Goal: Task Accomplishment & Management: Use online tool/utility

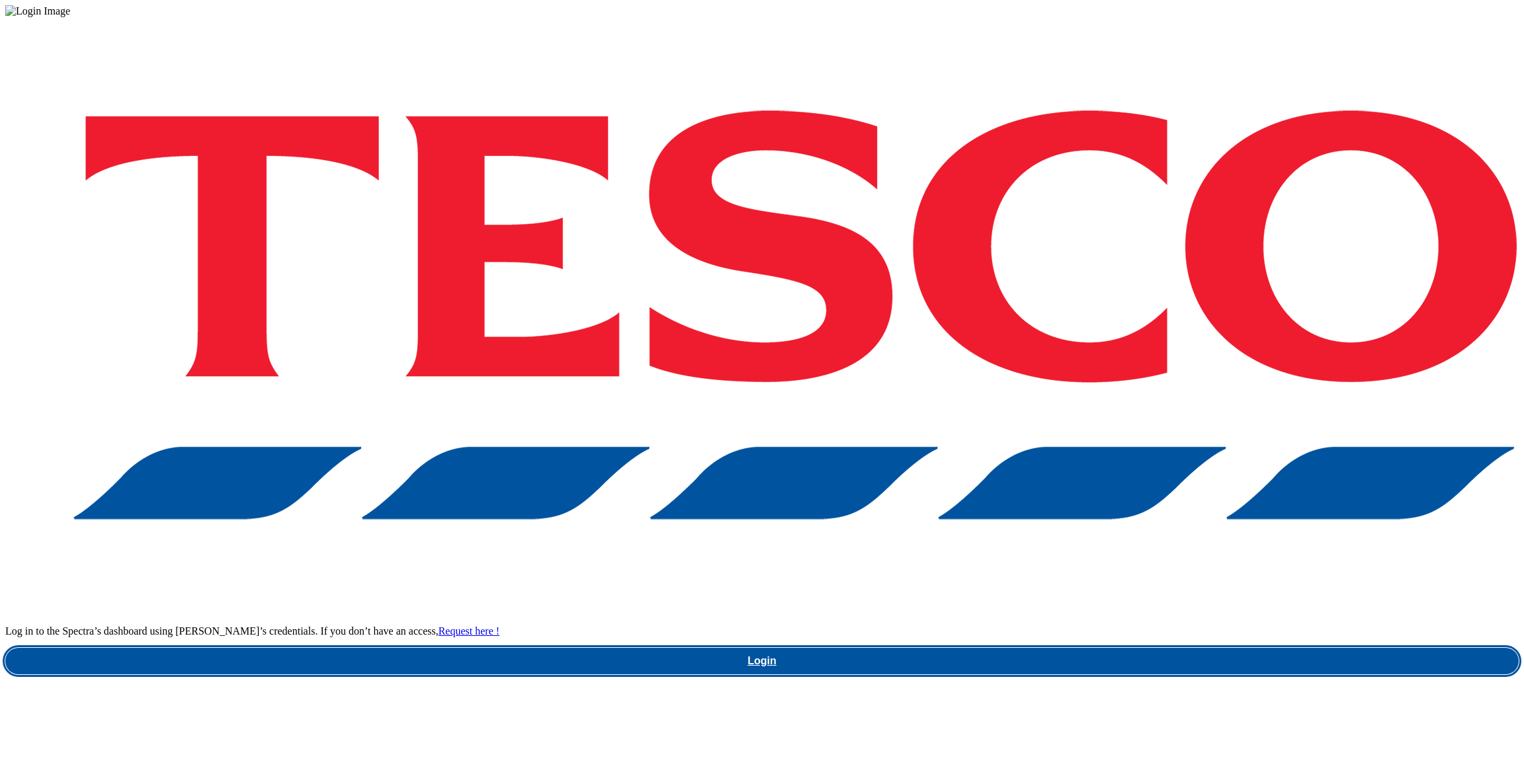
click at [1072, 648] on link "Login" at bounding box center [761, 661] width 1513 height 27
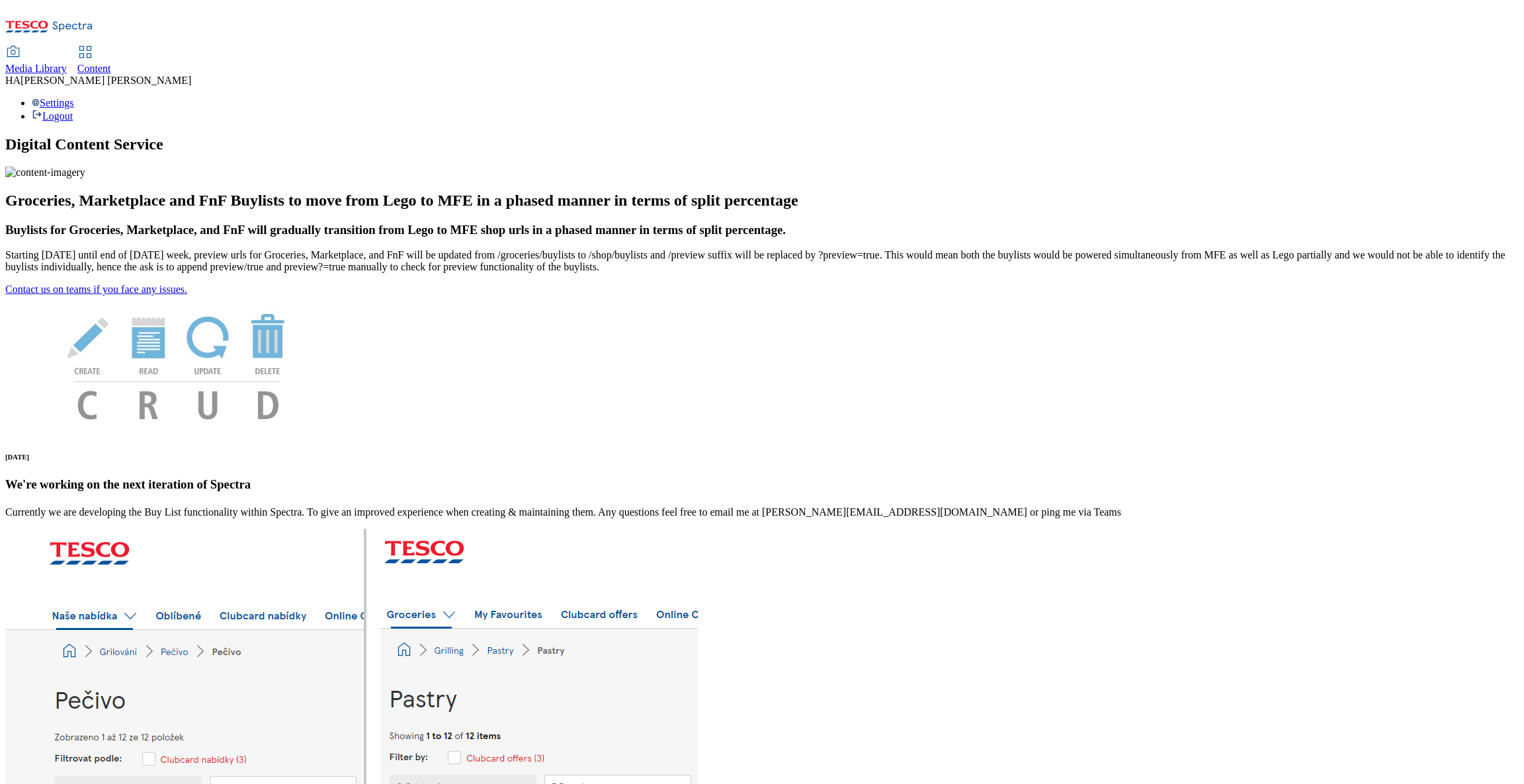
click at [93, 44] on icon at bounding box center [85, 52] width 16 height 16
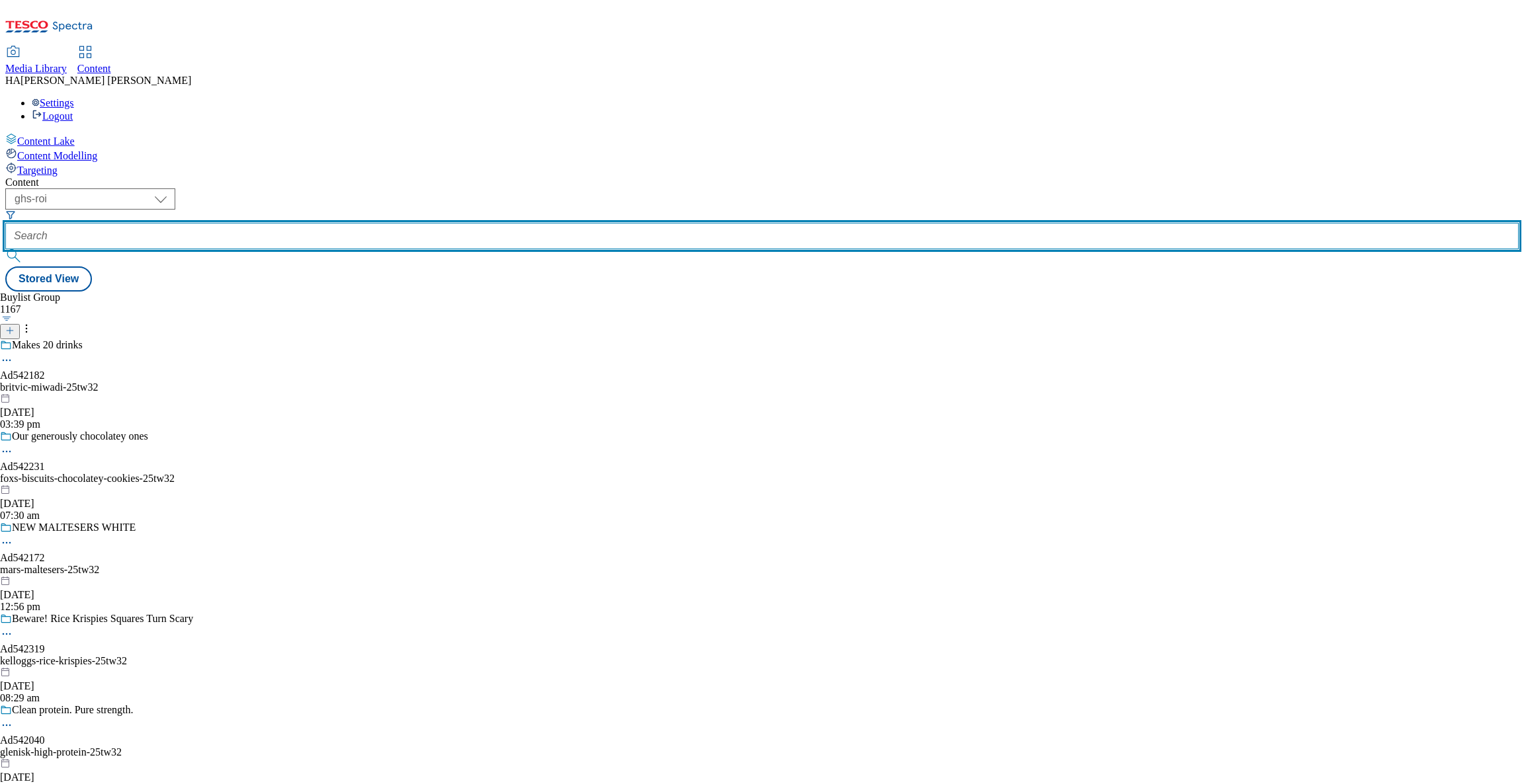
click at [338, 223] on input "text" at bounding box center [761, 236] width 1513 height 27
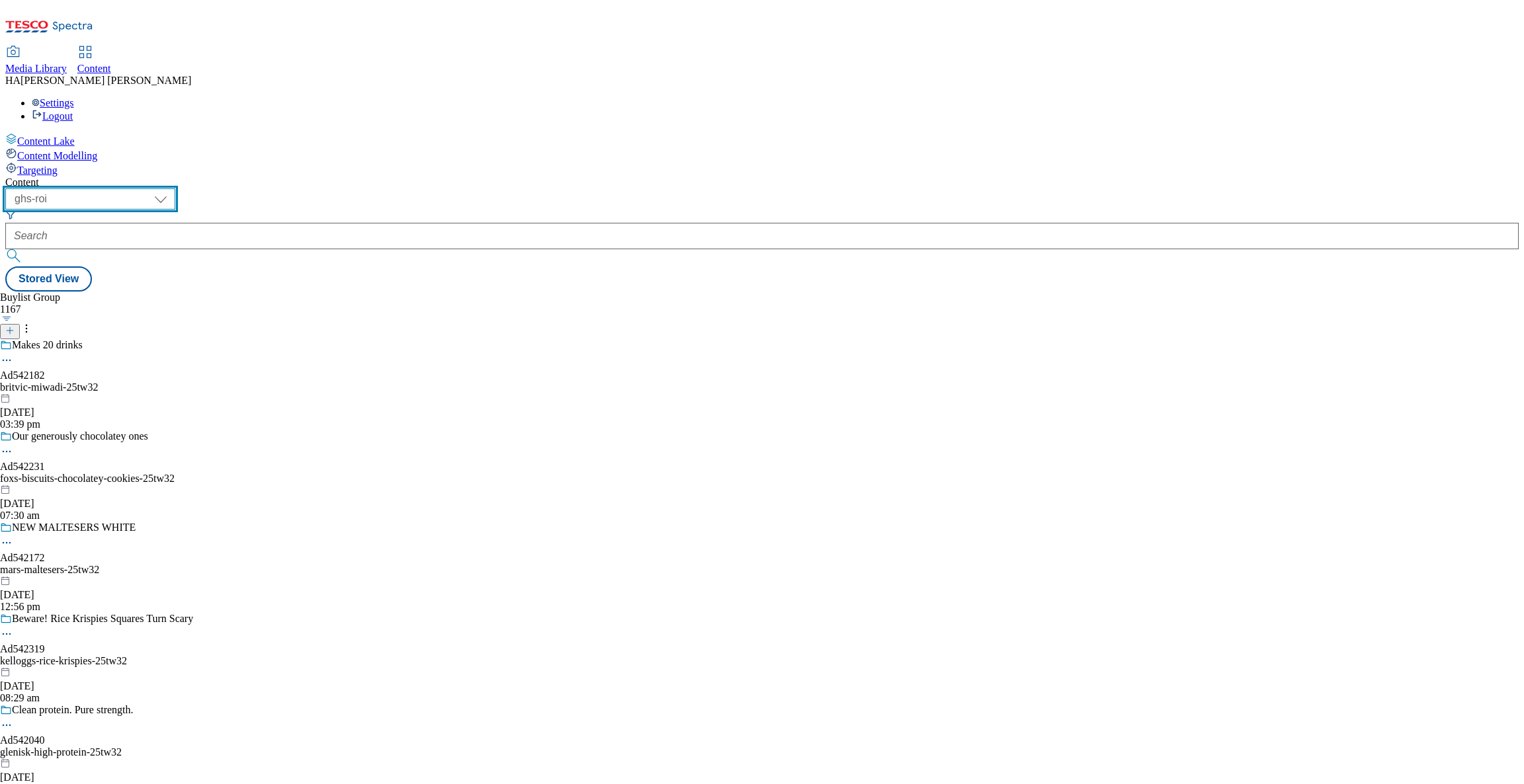
click at [175, 188] on select "ghs-roi ghs-uk" at bounding box center [90, 198] width 170 height 21
select select "ghs-uk"
click at [172, 188] on select "ghs-roi ghs-uk" at bounding box center [90, 198] width 170 height 21
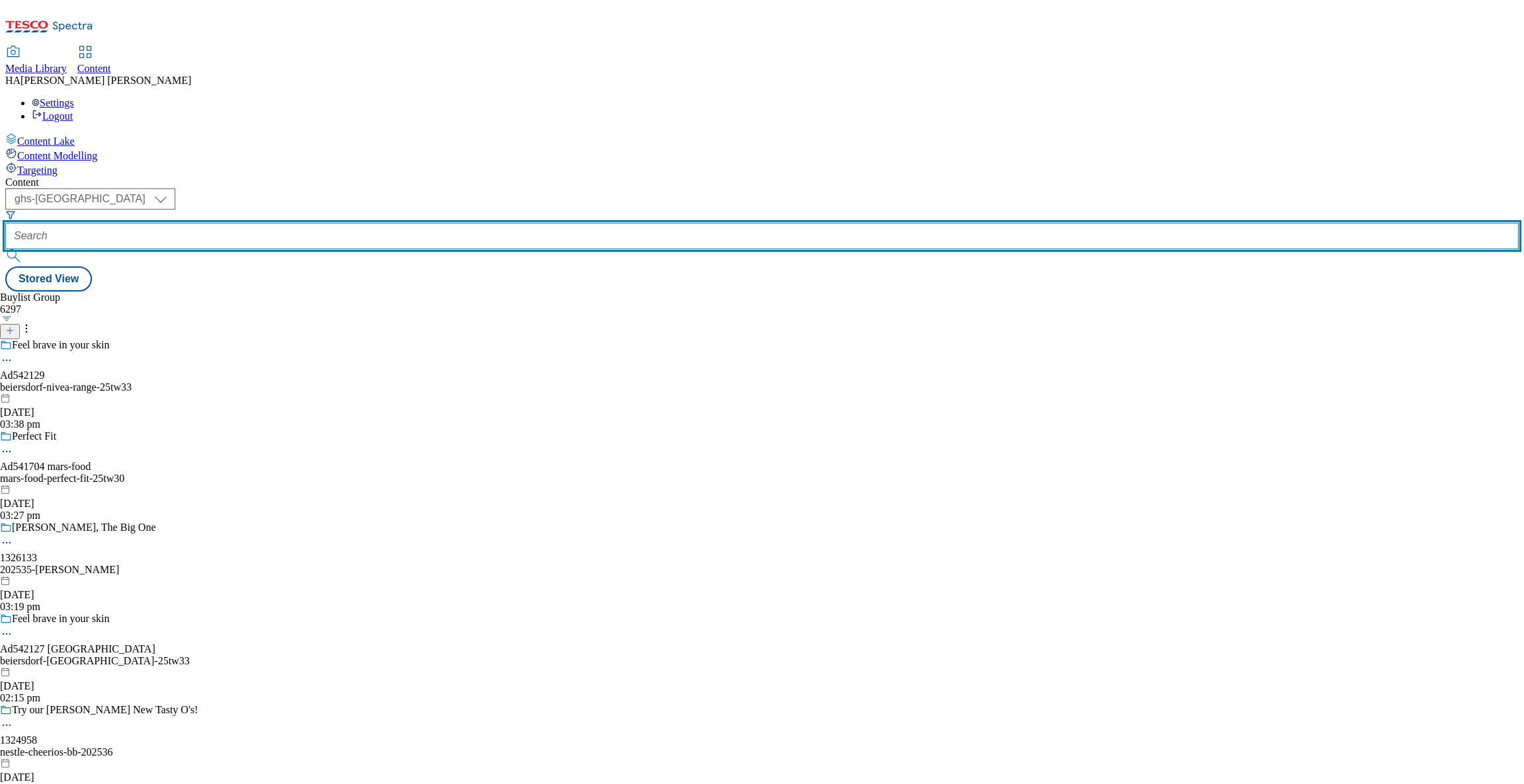
click at [326, 223] on input "text" at bounding box center [761, 236] width 1513 height 27
paste input "new-ranges"
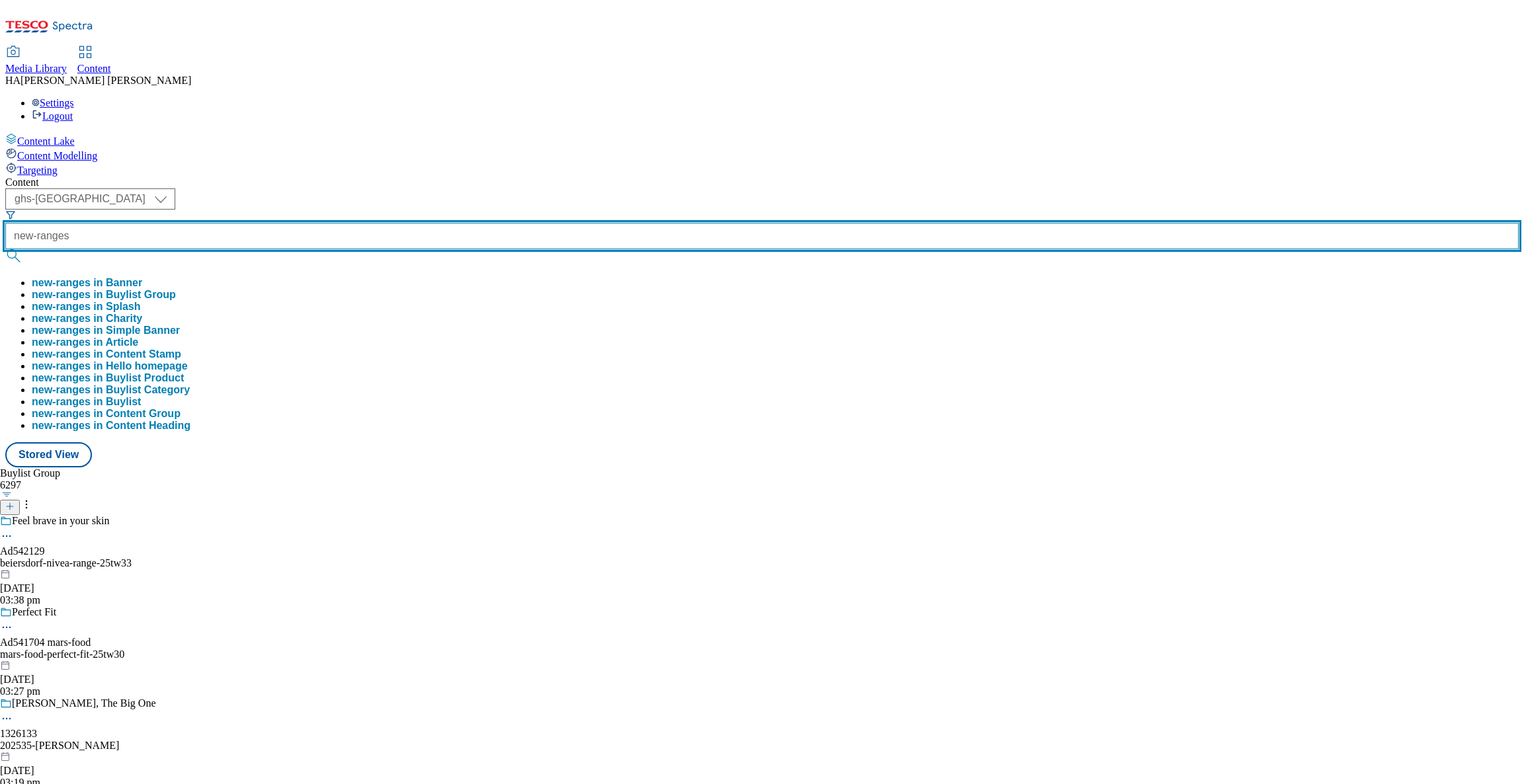
type input "new-ranges"
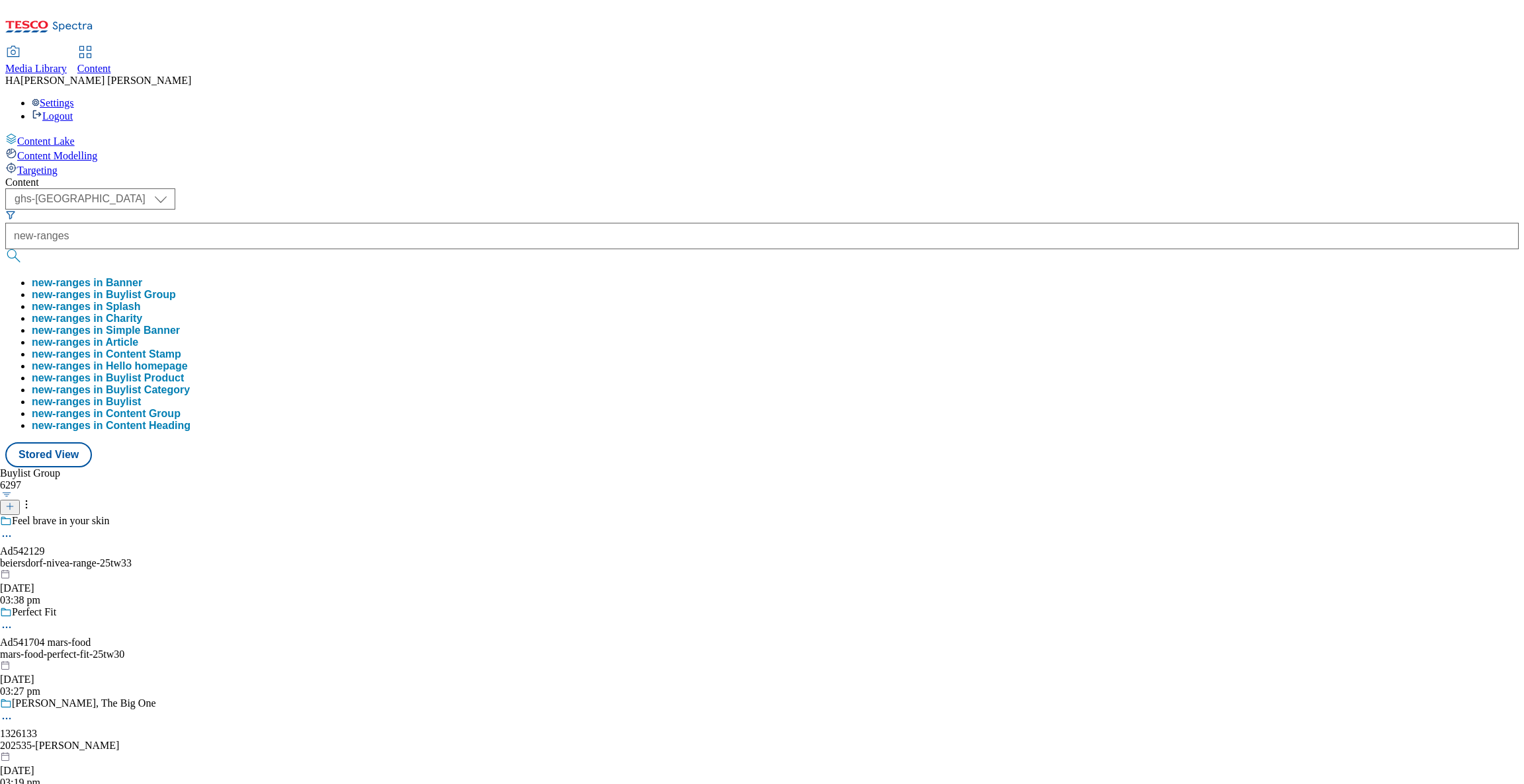
click at [176, 289] on button "new-ranges in Buylist Group" at bounding box center [103, 295] width 144 height 12
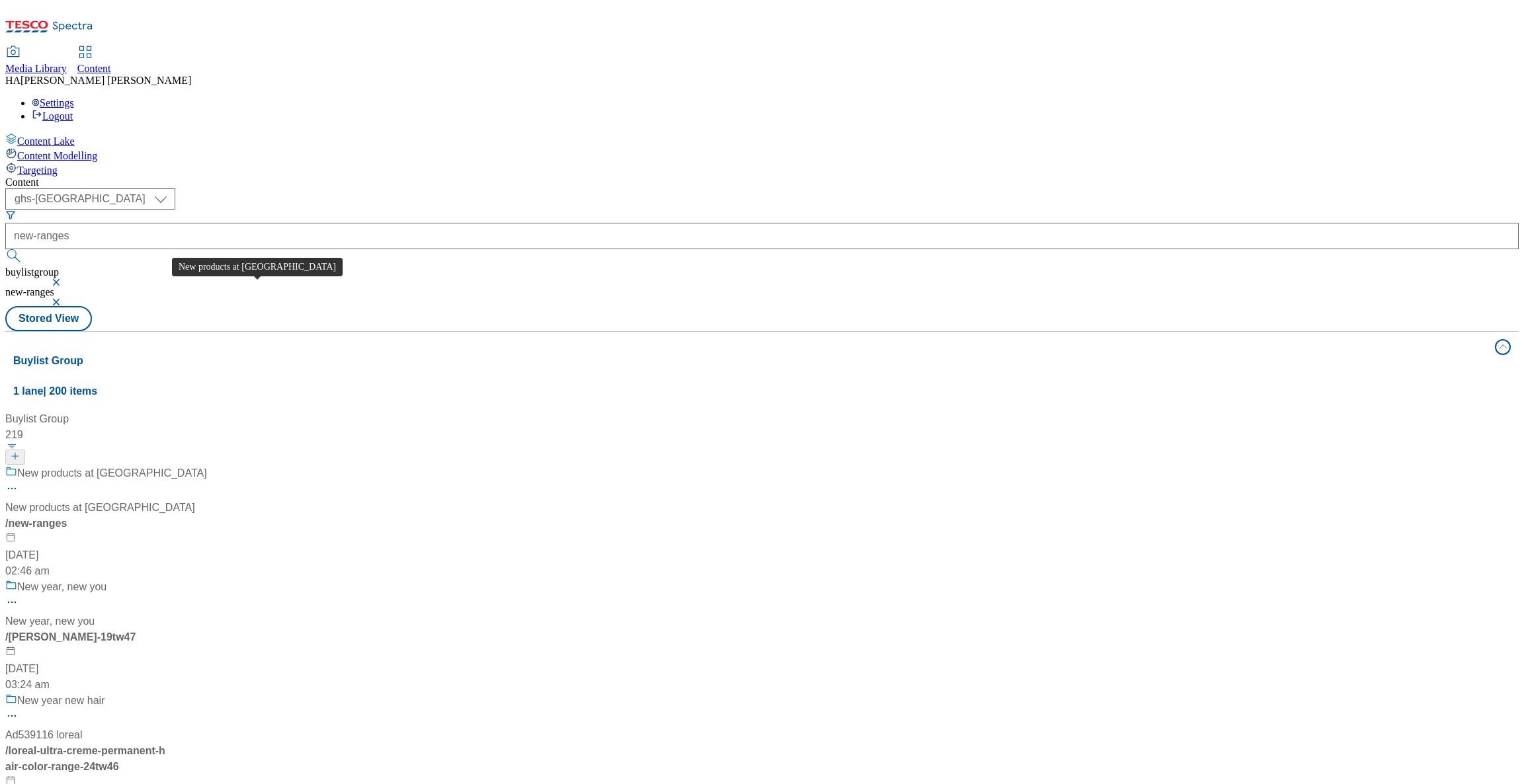
click at [195, 499] on span "New products at Tesco" at bounding box center [100, 507] width 190 height 16
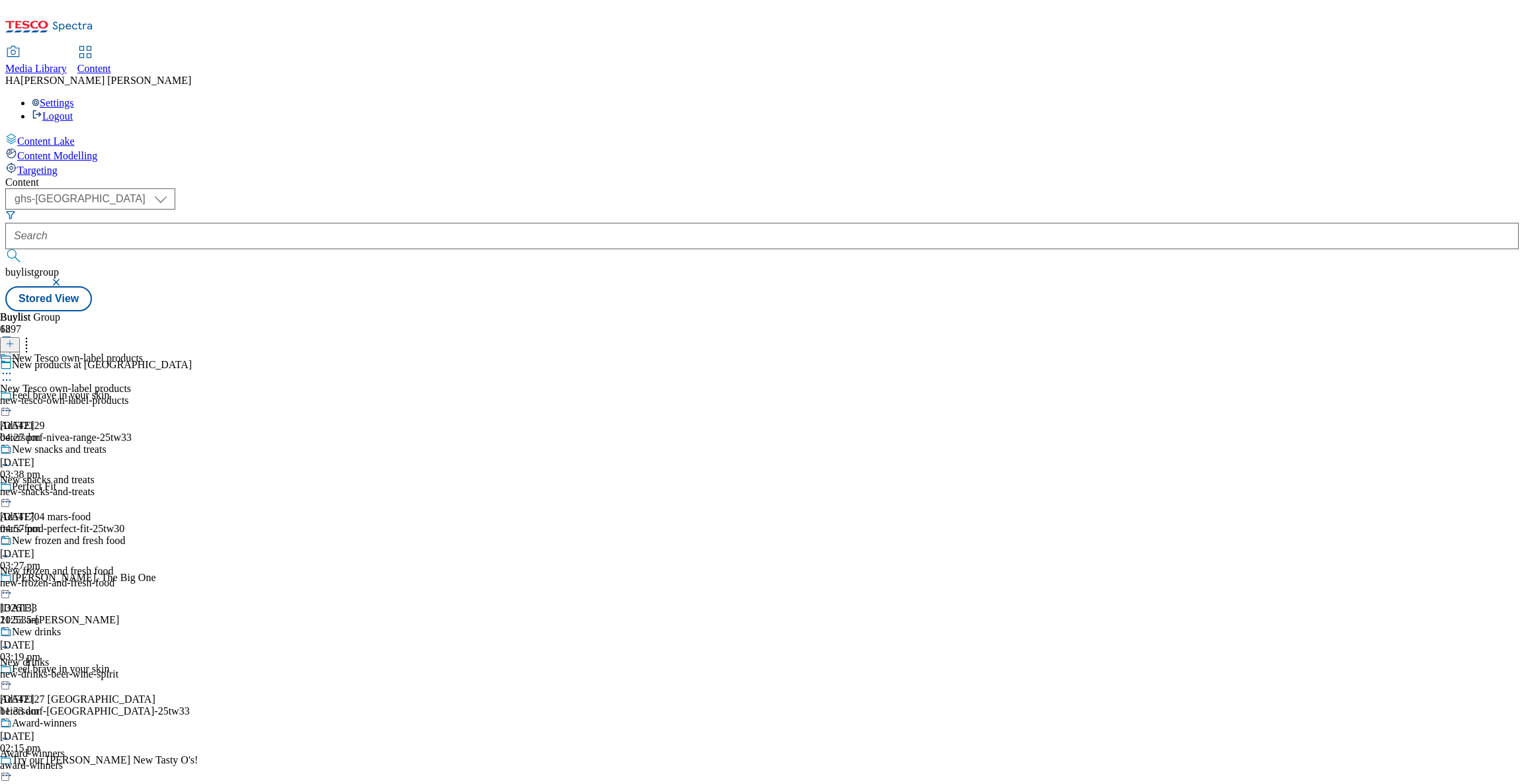
click at [143, 394] on div "new-tesco-own-label-products" at bounding box center [72, 400] width 143 height 12
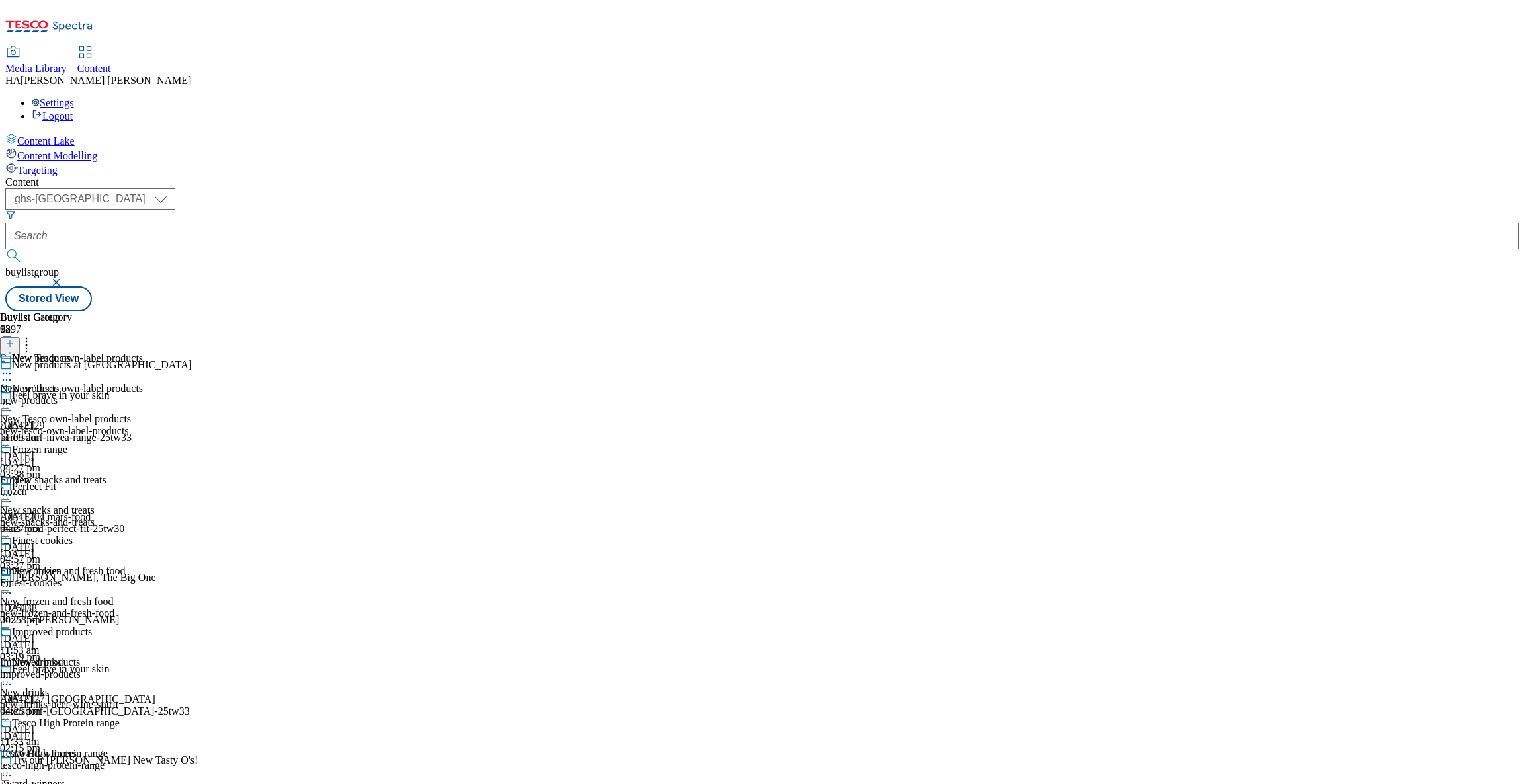
click at [120, 352] on div "New products New products new-products 24 Jul 2025 11:09 am" at bounding box center [60, 398] width 120 height 92
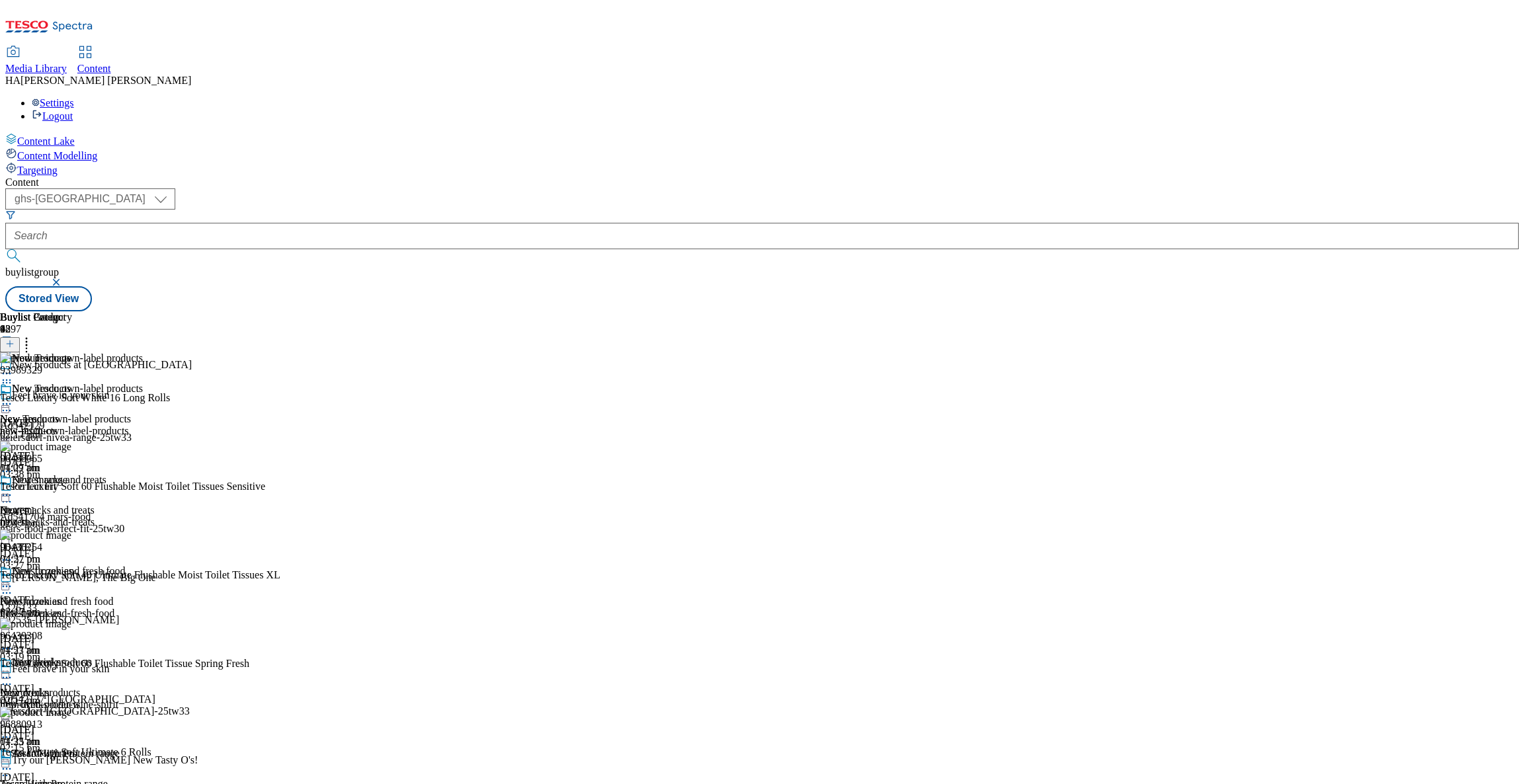
click at [120, 383] on div "New products New products new-products 24 Jul 2025 11:09 am" at bounding box center [60, 429] width 120 height 92
click at [281, 311] on header "Buylist Product 42" at bounding box center [140, 331] width 281 height 41
click at [14, 339] on icon at bounding box center [9, 343] width 9 height 9
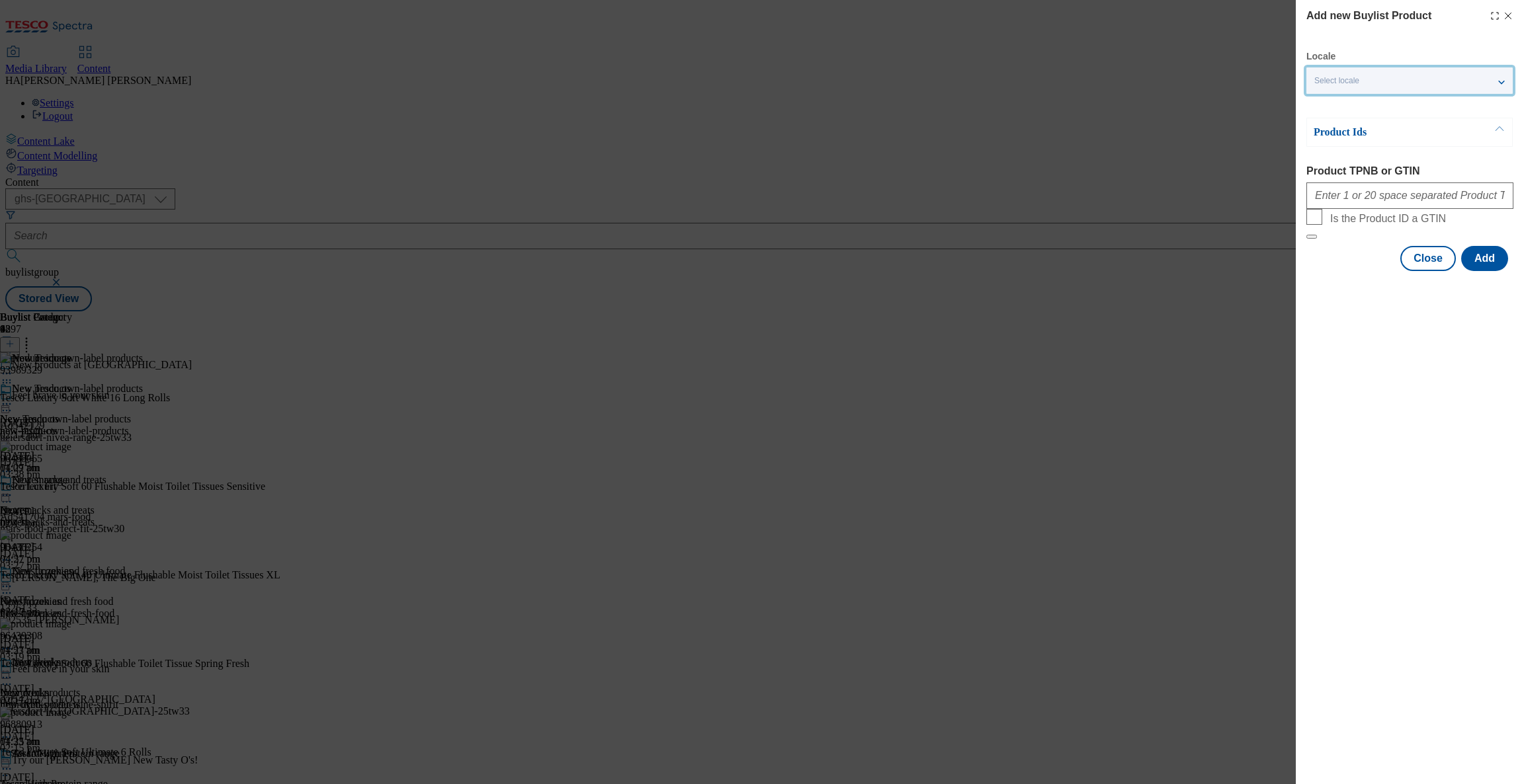
click at [1341, 83] on span "Select locale" at bounding box center [1337, 81] width 45 height 10
click at [1341, 274] on div "Add new Buylist Product Locale Select locale English Welsh Product Ids Product …" at bounding box center [1410, 136] width 228 height 274
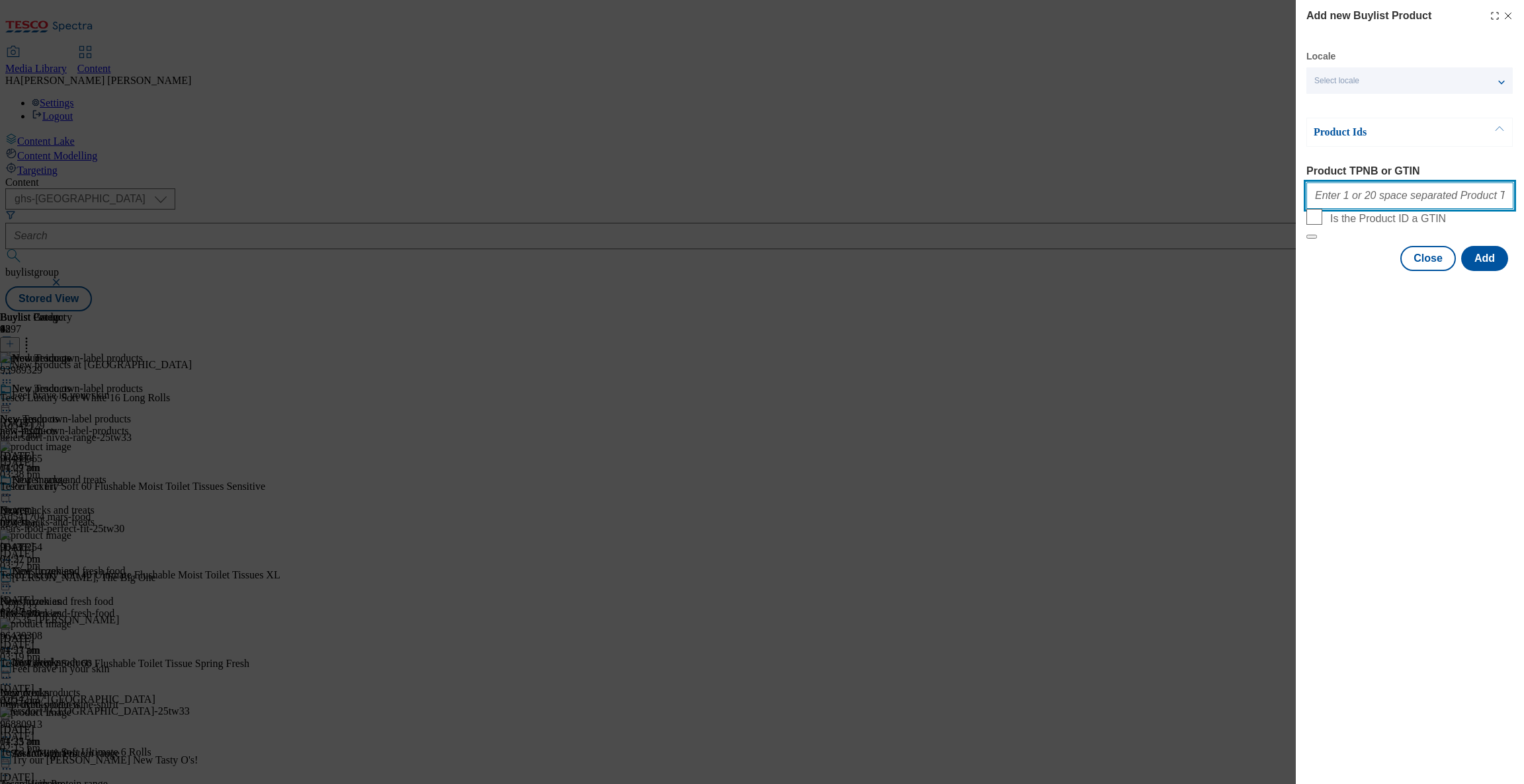
click at [1316, 194] on input "Product TPNB or GTIN" at bounding box center [1410, 196] width 207 height 27
paste input "96630559 96709970 96630559 96397149 96709970 96641903 96641903"
type input "96630559 96709970 96630559 96397149 96709970 96641903 96641903"
click at [1482, 271] on button "Add" at bounding box center [1484, 258] width 47 height 25
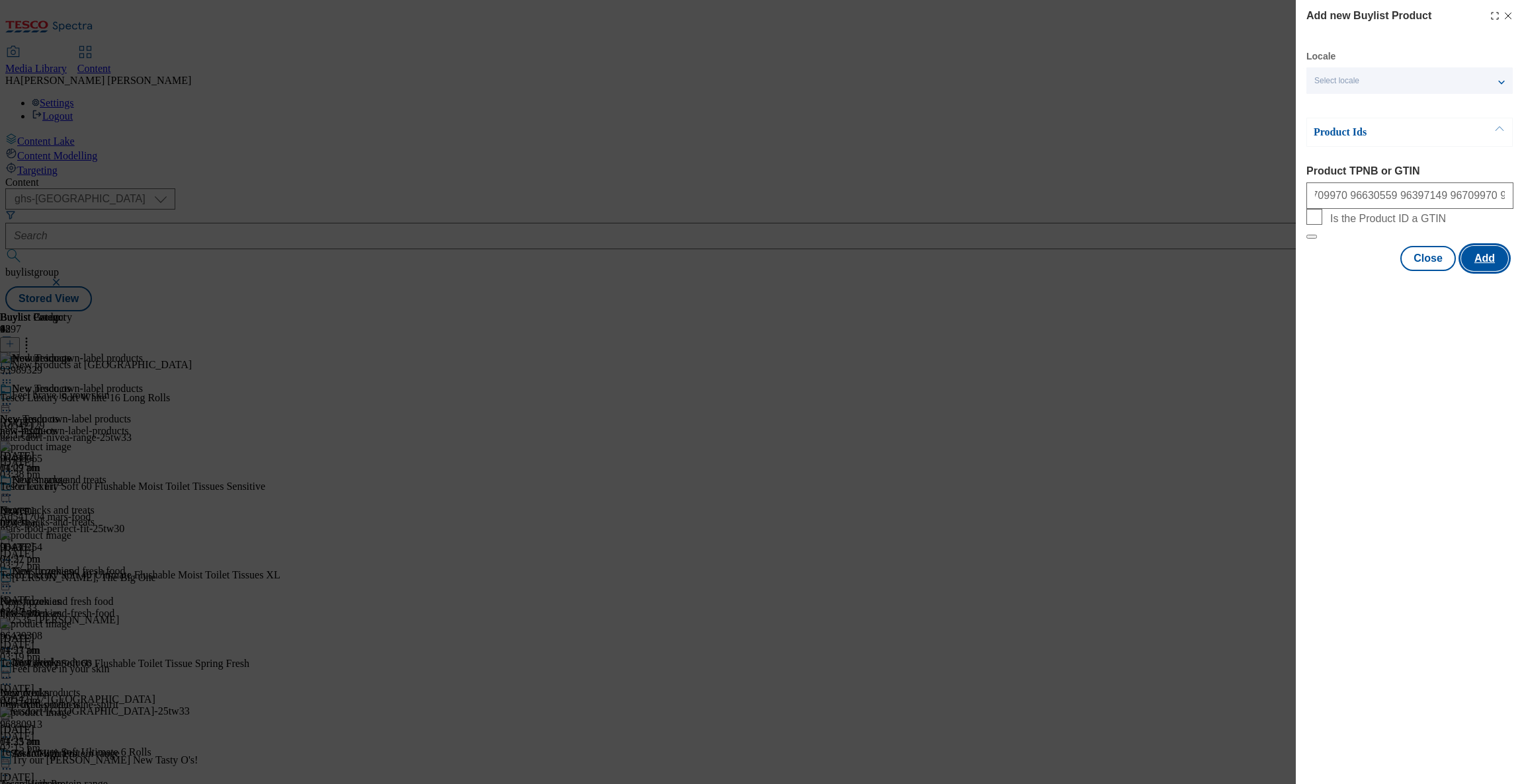
scroll to position [0, 0]
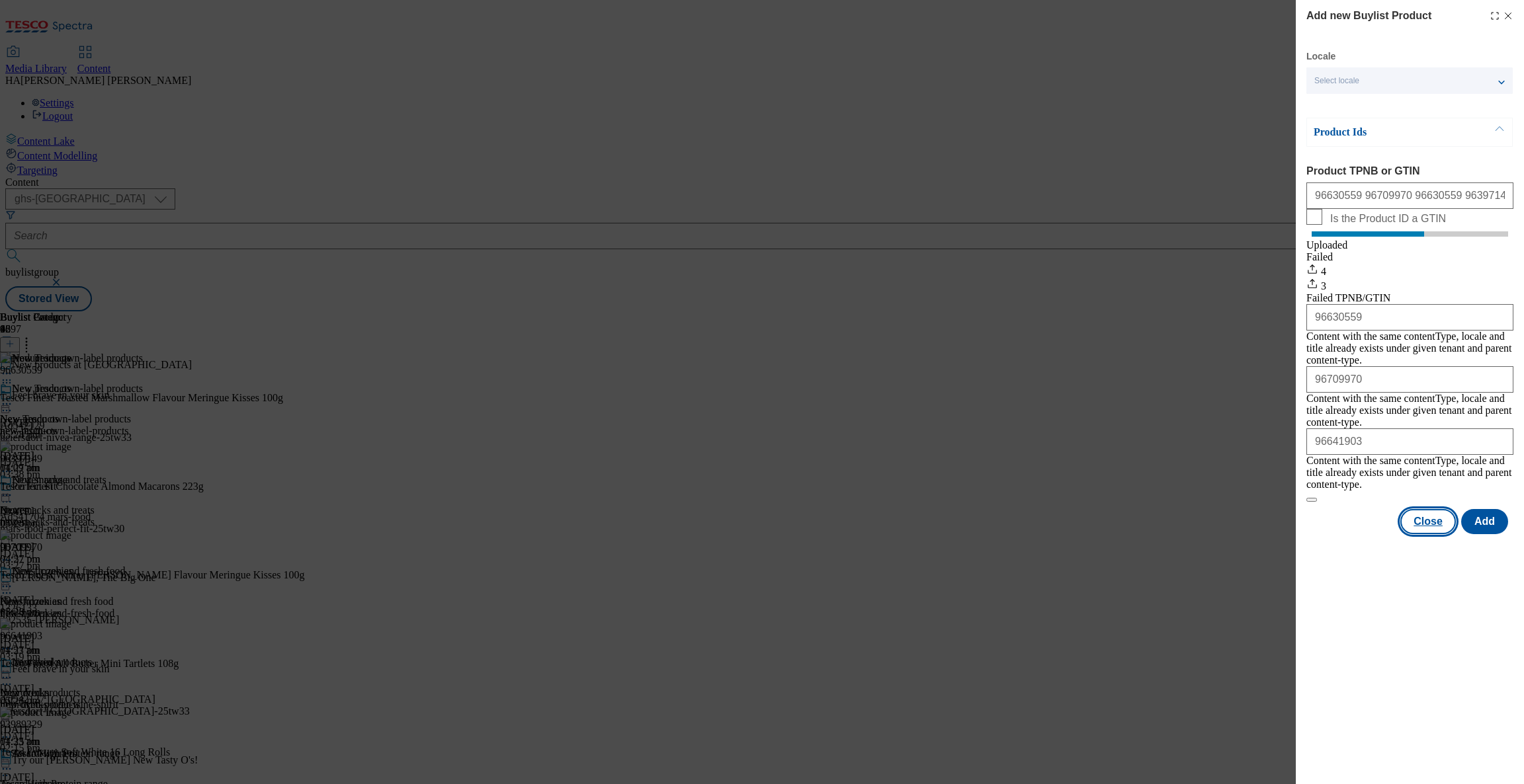
click at [1437, 509] on button "Close" at bounding box center [1427, 522] width 56 height 25
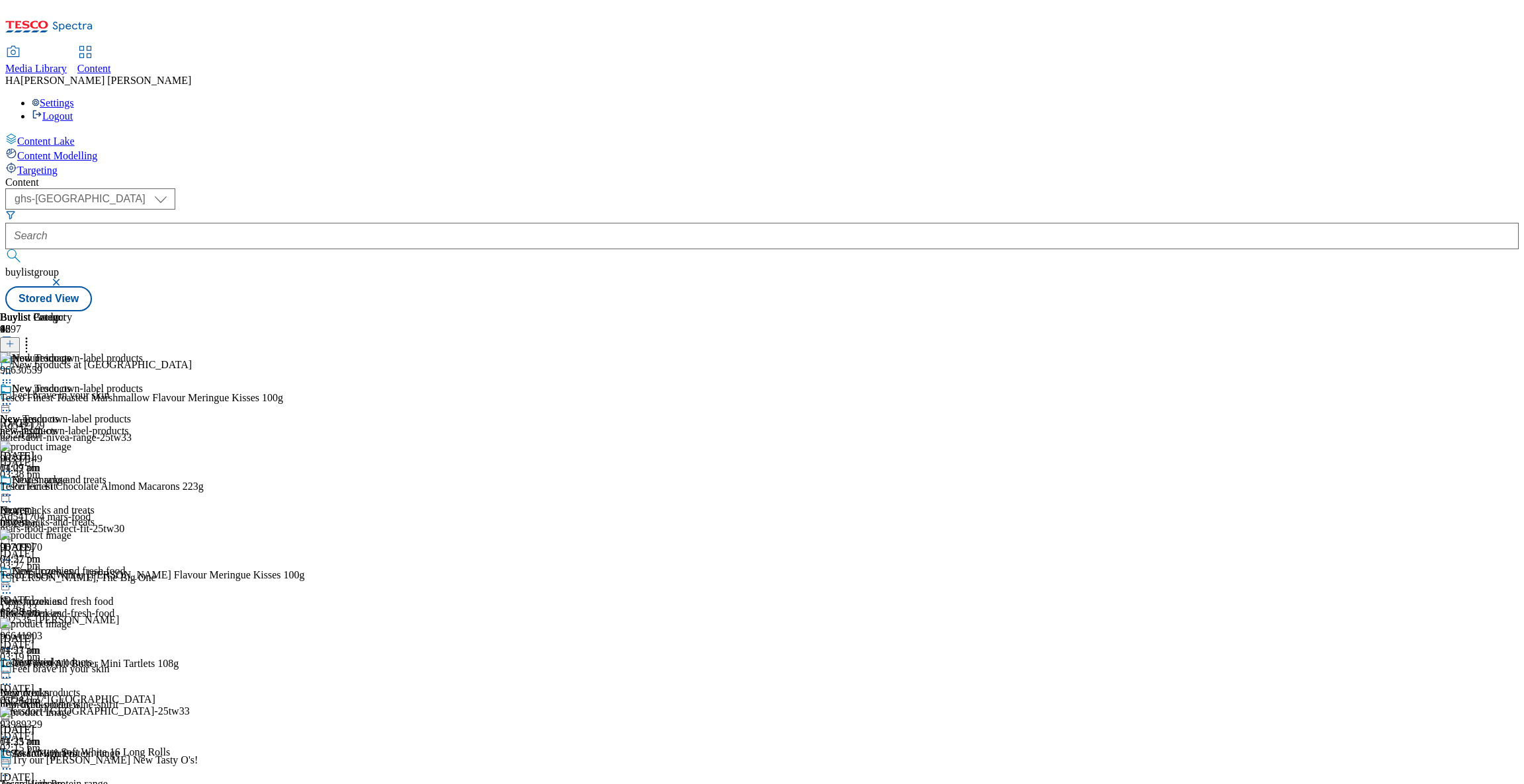
click at [13, 397] on icon at bounding box center [7, 404] width 13 height 13
click at [83, 548] on span "Un-publish" at bounding box center [62, 553] width 42 height 10
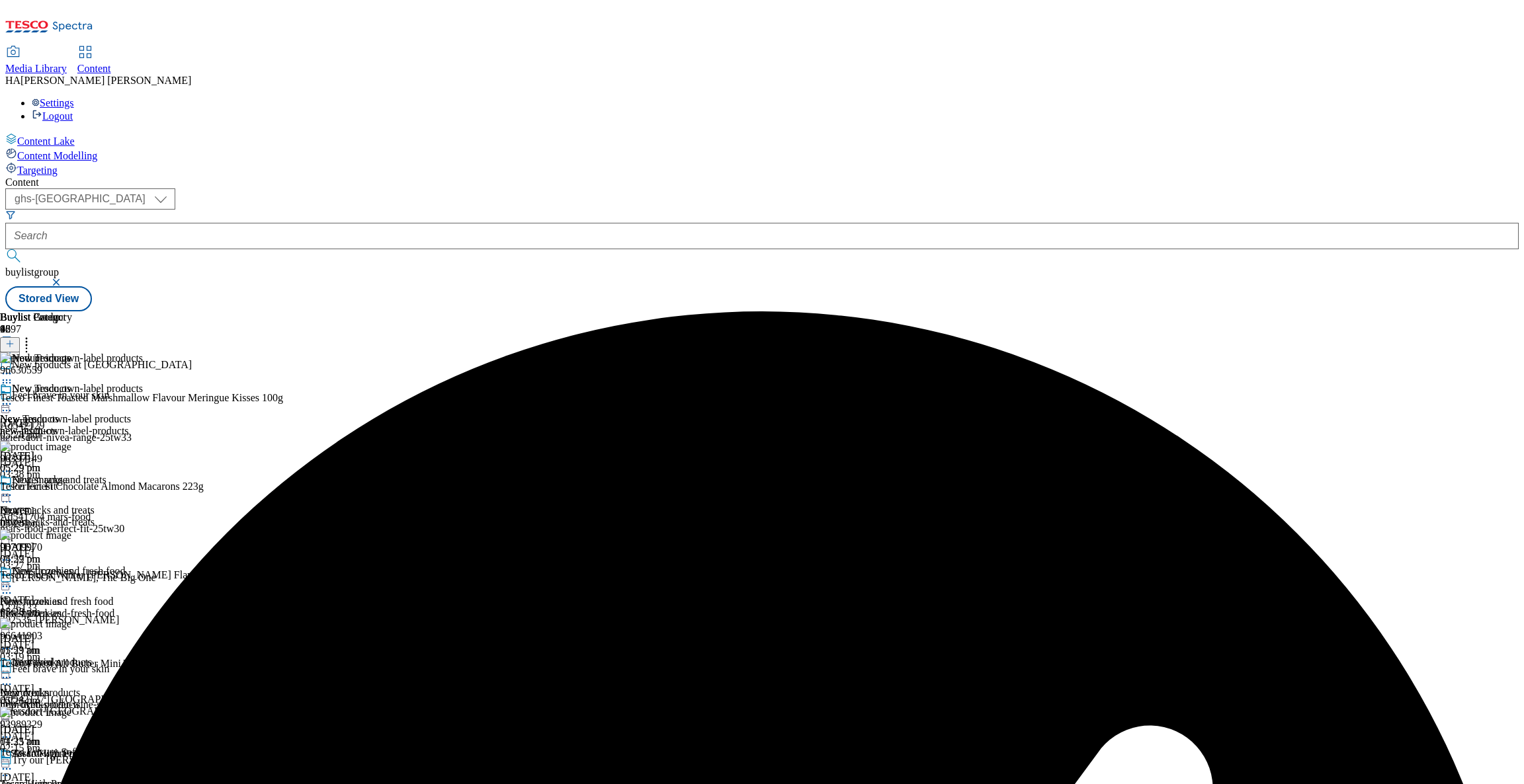
click at [13, 397] on icon at bounding box center [7, 404] width 13 height 13
click at [70, 533] on span "Publish" at bounding box center [55, 538] width 29 height 10
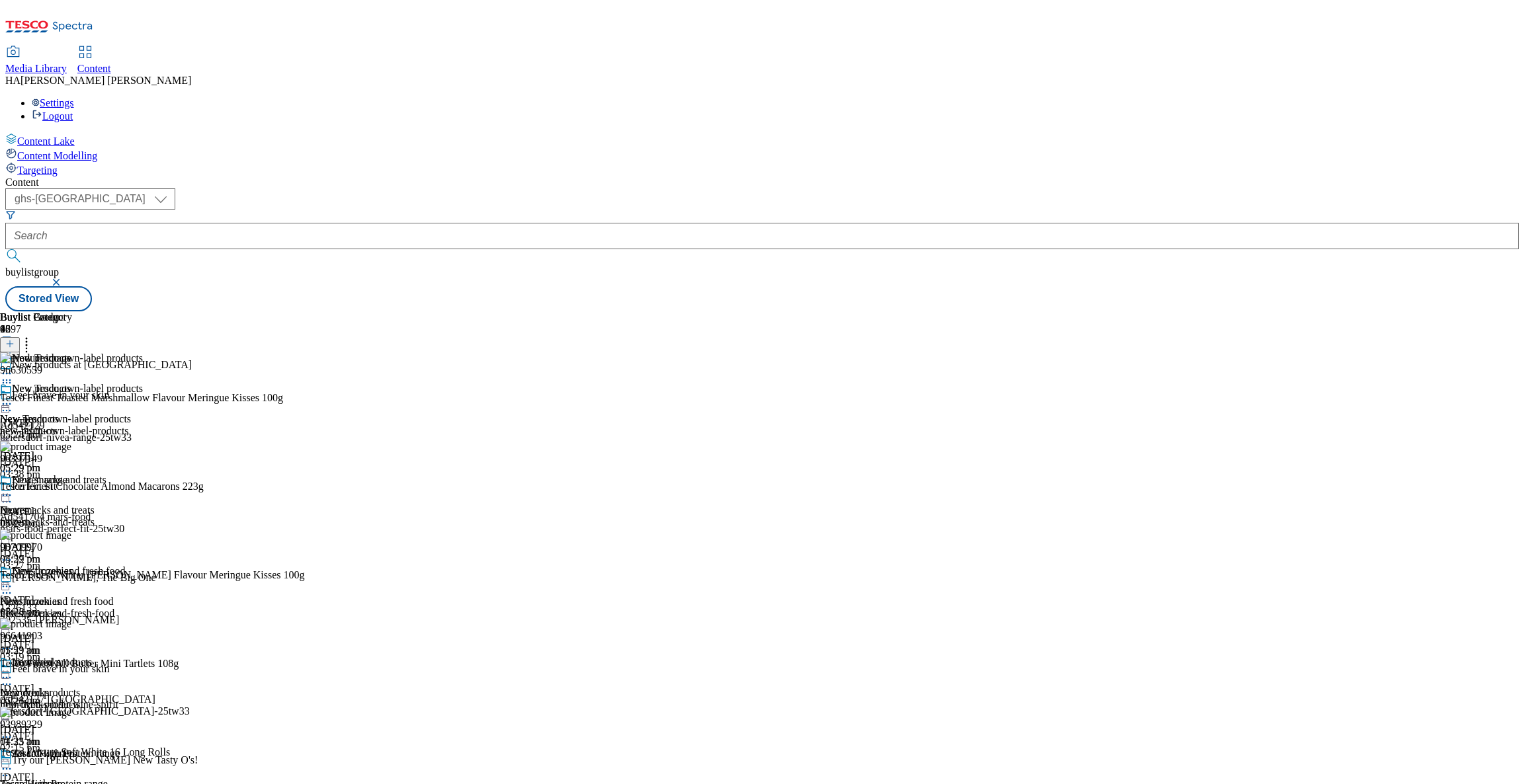
scroll to position [723, 0]
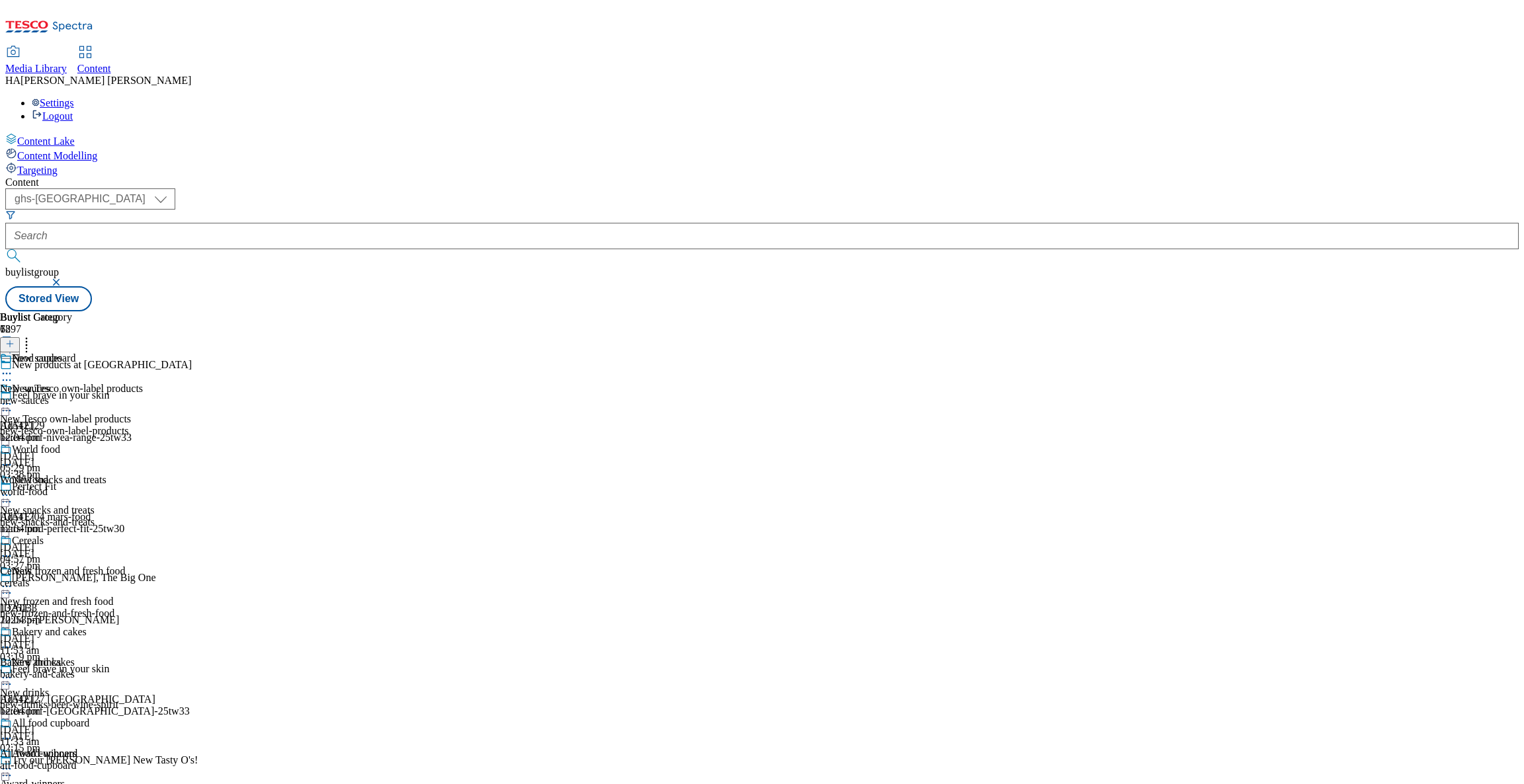
scroll to position [533, 0]
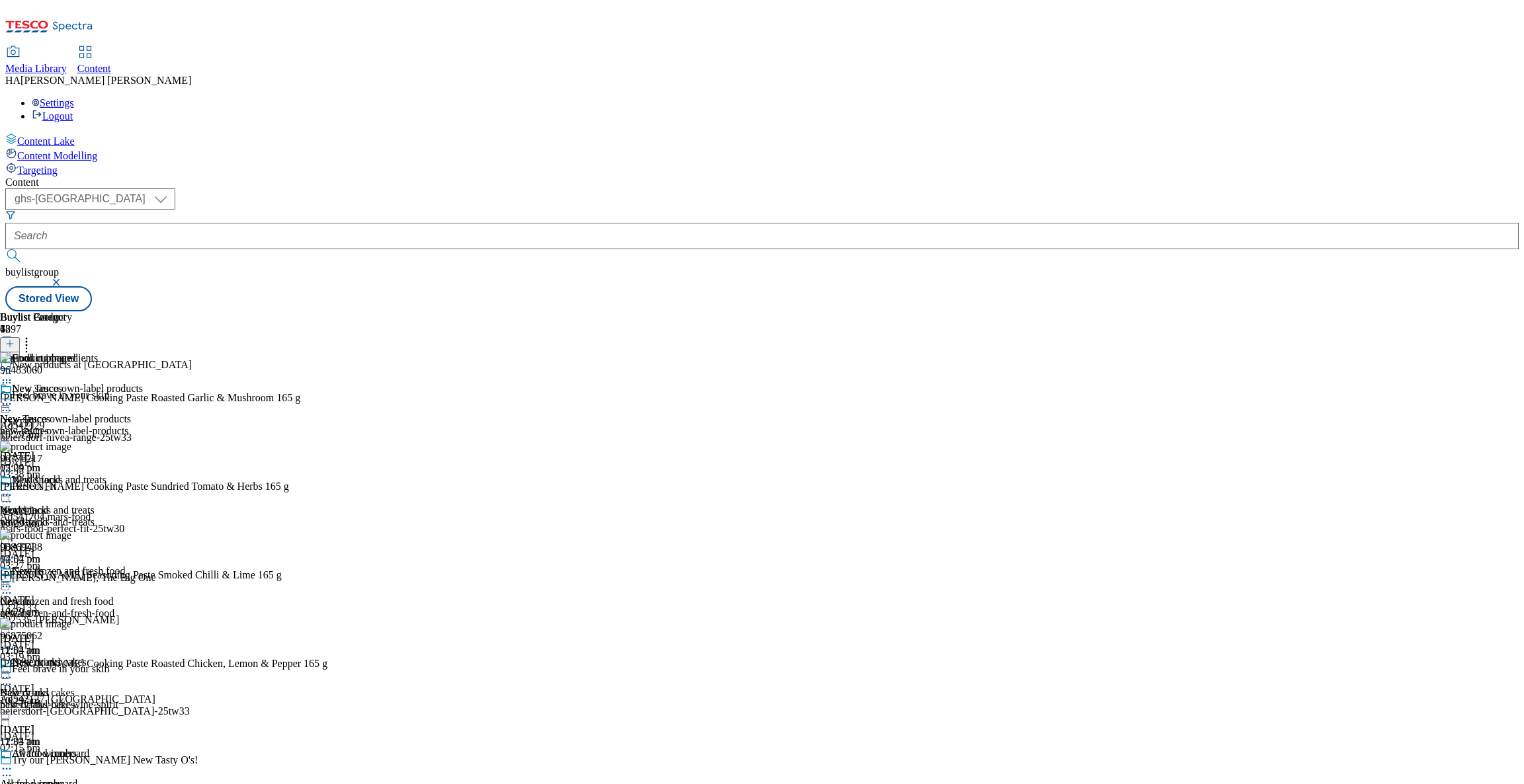
scroll to position [125, 0]
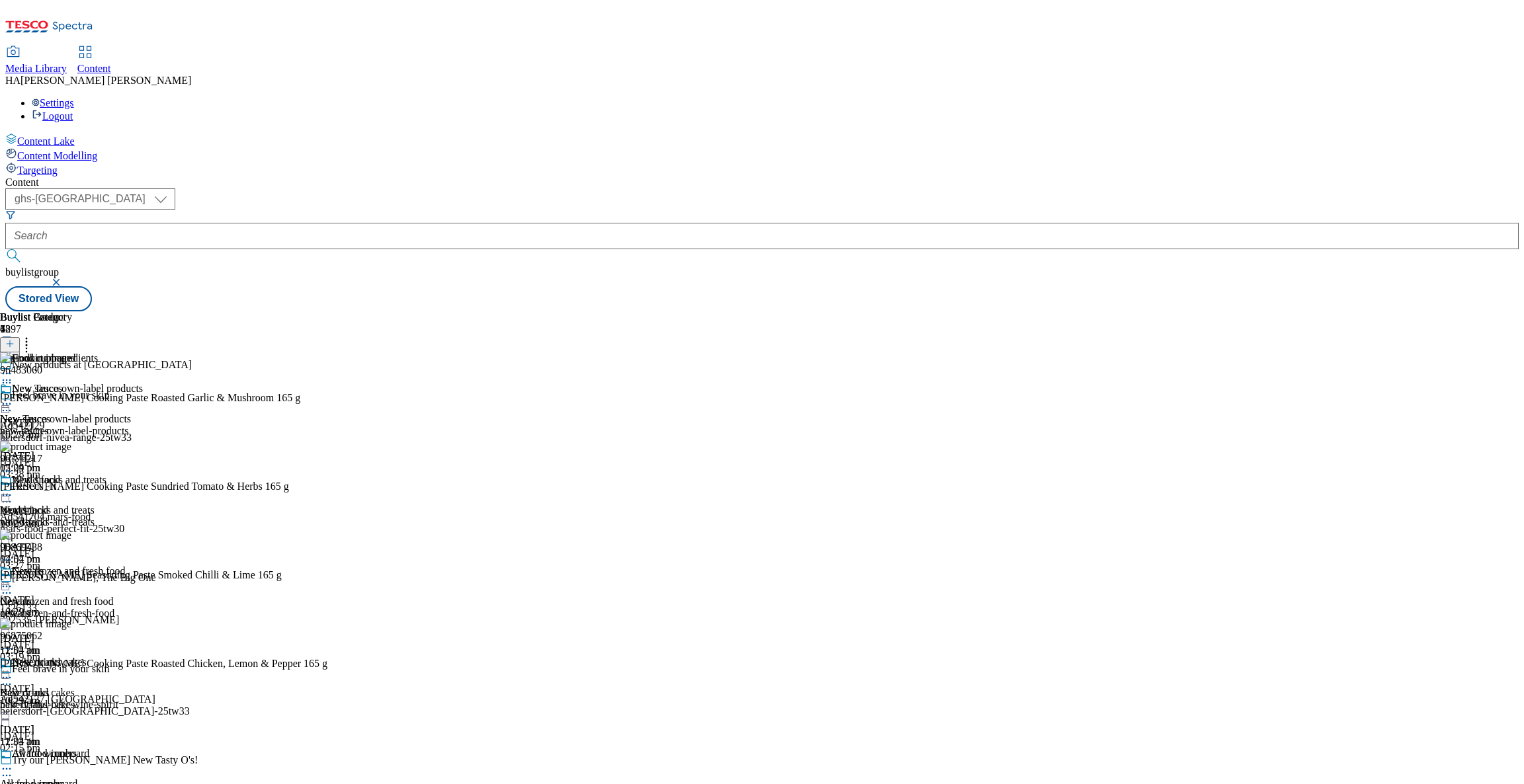
scroll to position [0, 0]
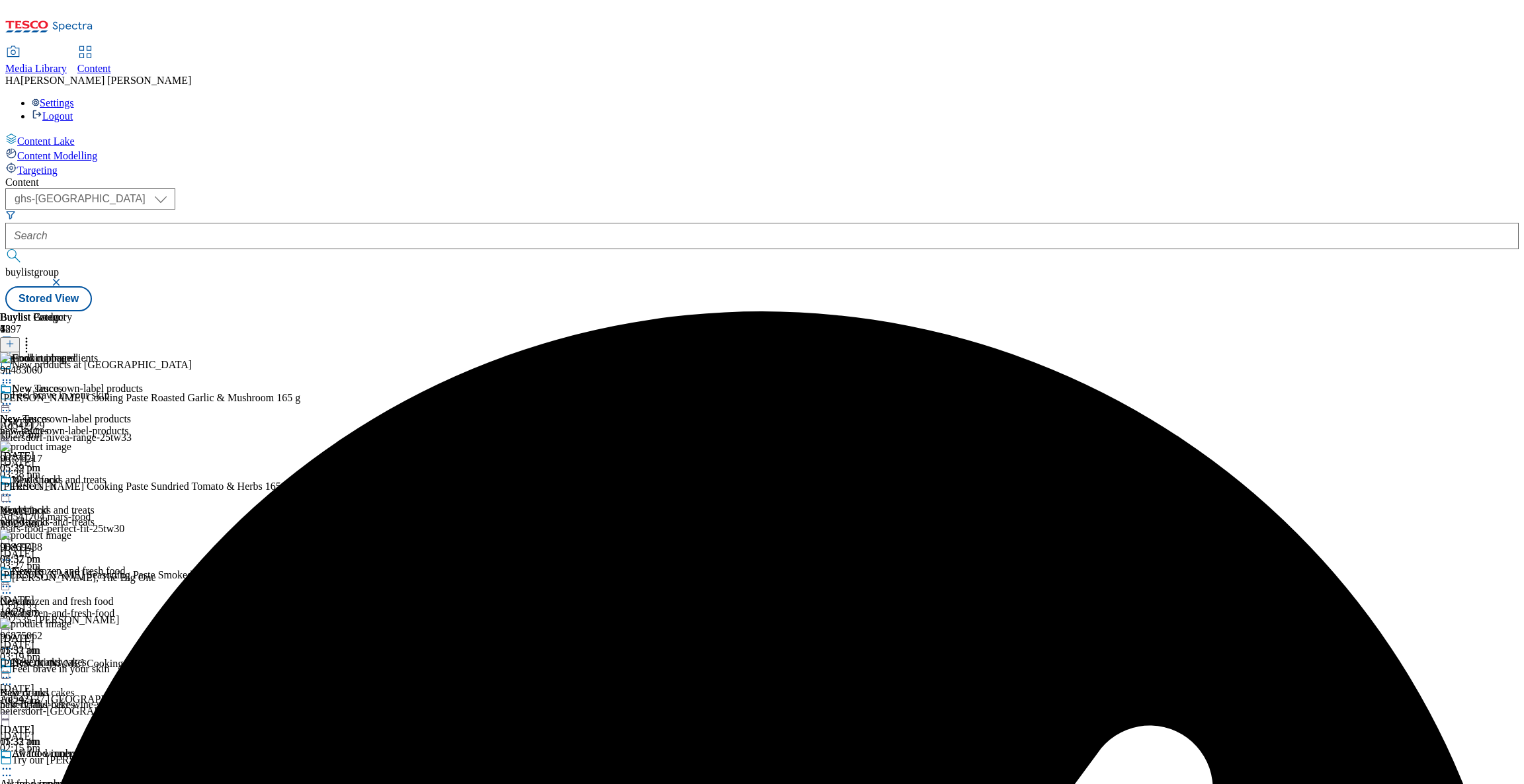
click at [13, 367] on icon at bounding box center [7, 374] width 13 height 13
click at [115, 469] on li "Un-preview" at bounding box center [71, 477] width 88 height 15
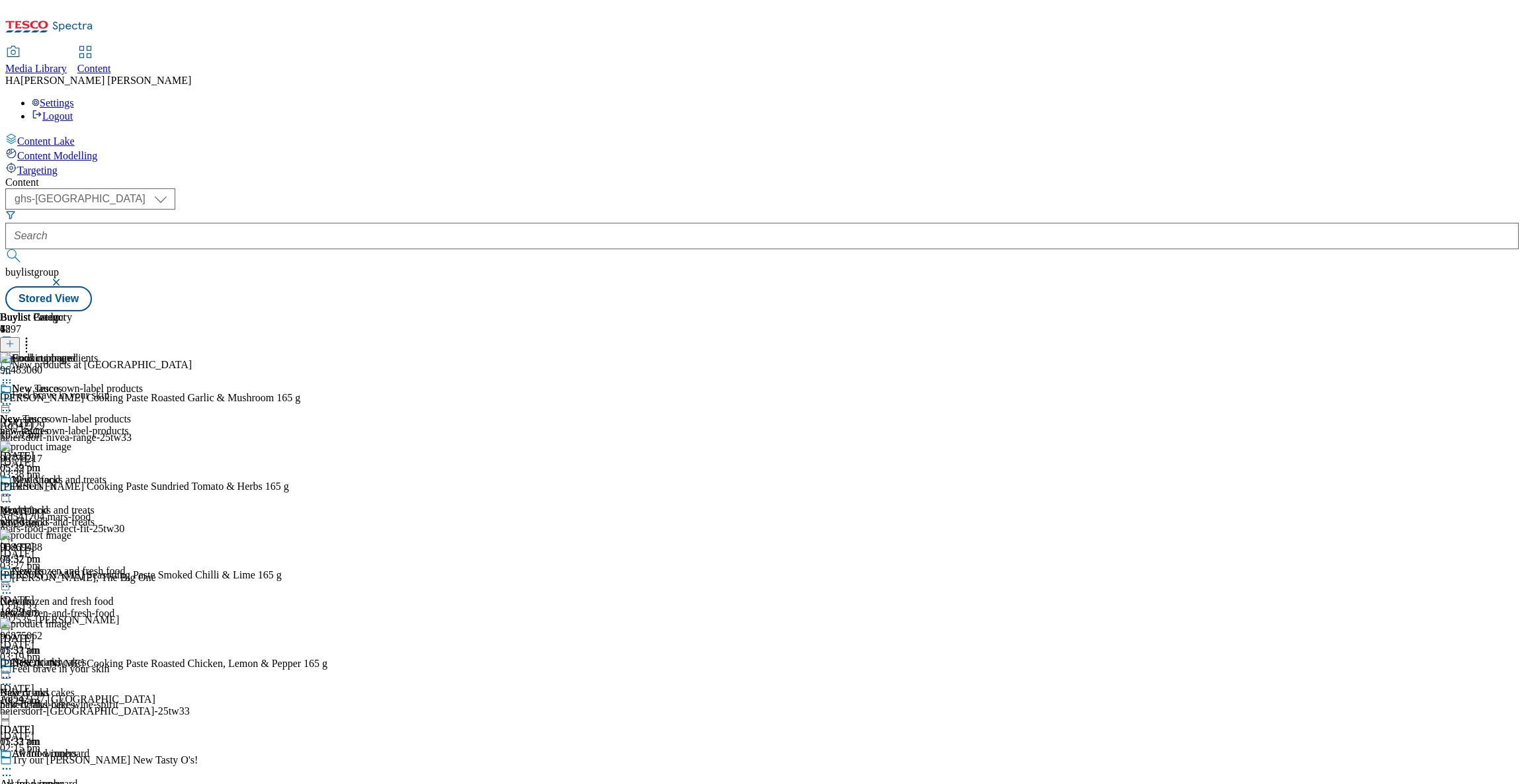
click at [98, 352] on div "Cooking ingredients" at bounding box center [49, 367] width 98 height 31
click at [13, 367] on icon at bounding box center [7, 374] width 13 height 13
click at [85, 473] on span "Un-preview" at bounding box center [62, 478] width 44 height 10
click at [98, 783] on div "all-food-cupboard" at bounding box center [49, 796] width 98 height 12
